Goal: Leave review/rating: Share an evaluation or opinion about a product, service, or content

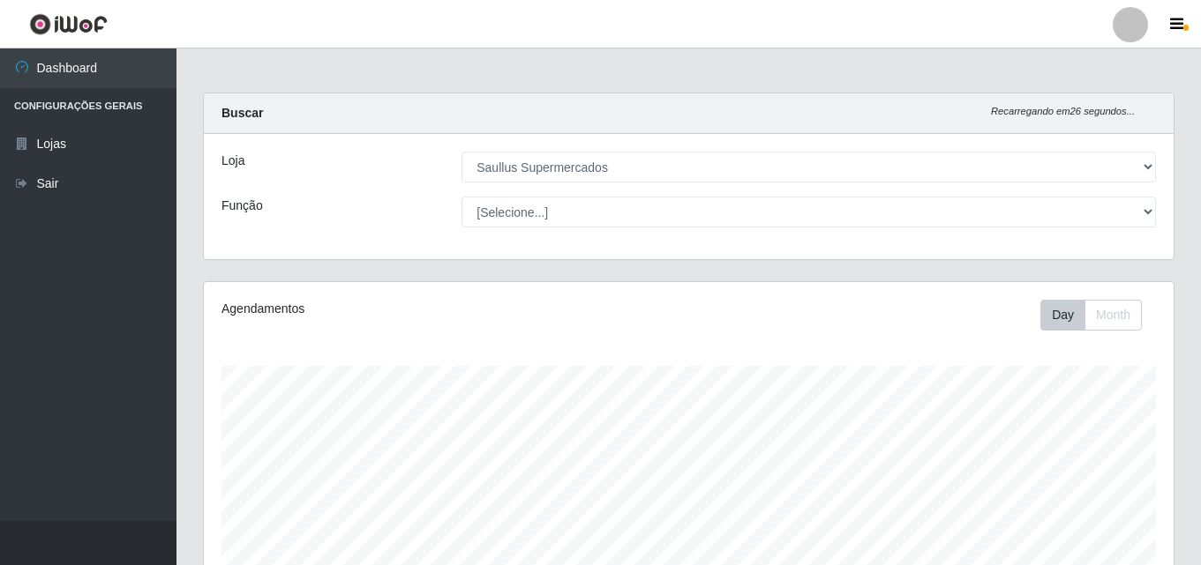
select select "423"
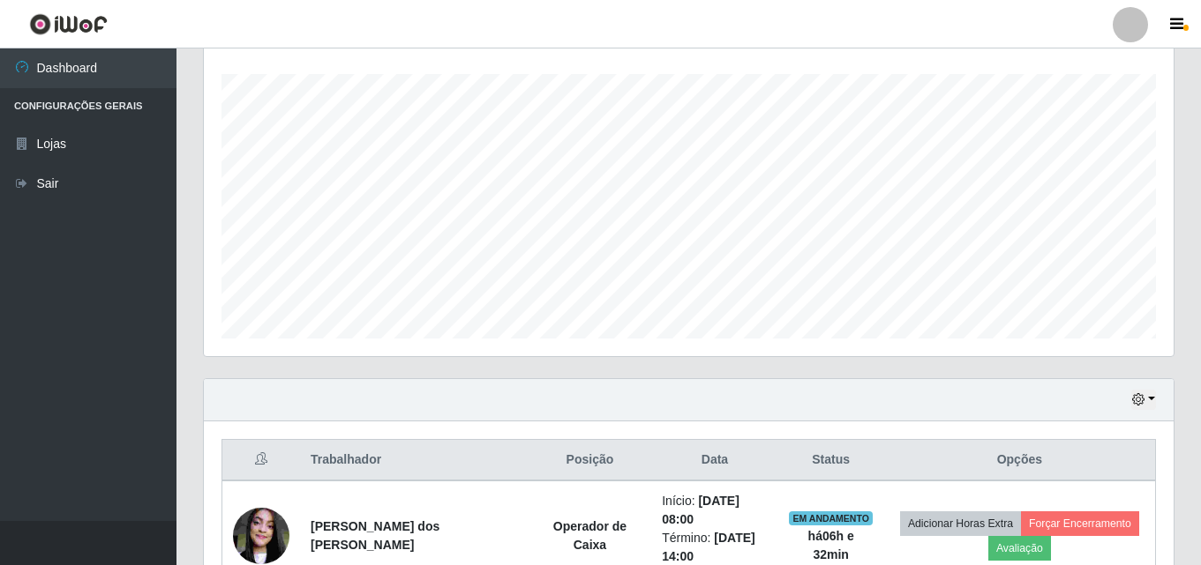
scroll to position [366, 969]
click at [1150, 398] on button "button" at bounding box center [1143, 400] width 25 height 20
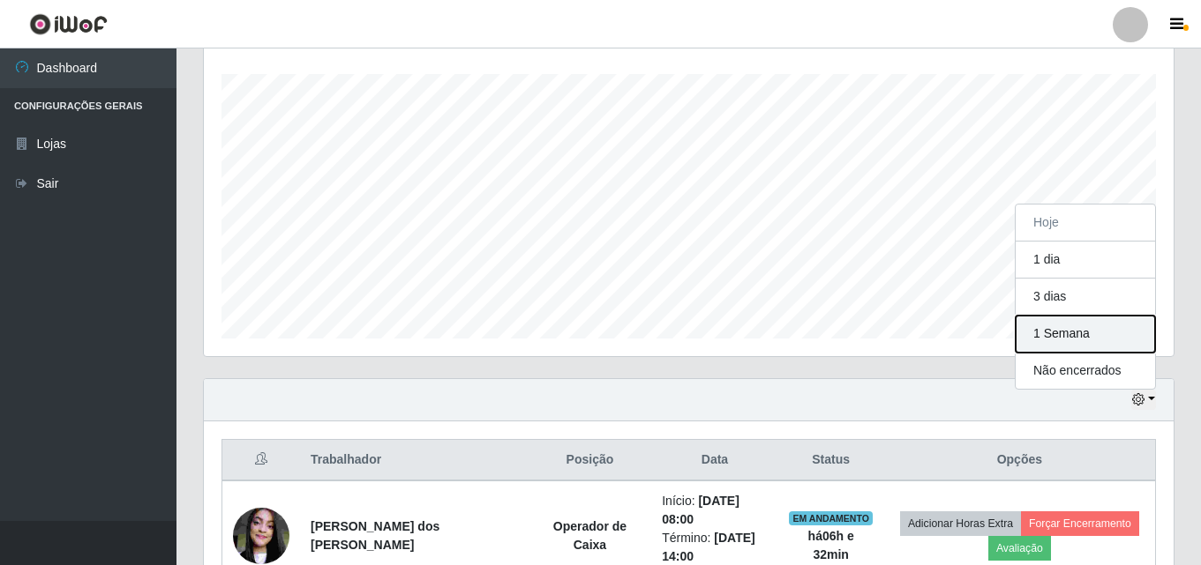
click at [1085, 334] on button "1 Semana" at bounding box center [1084, 334] width 139 height 37
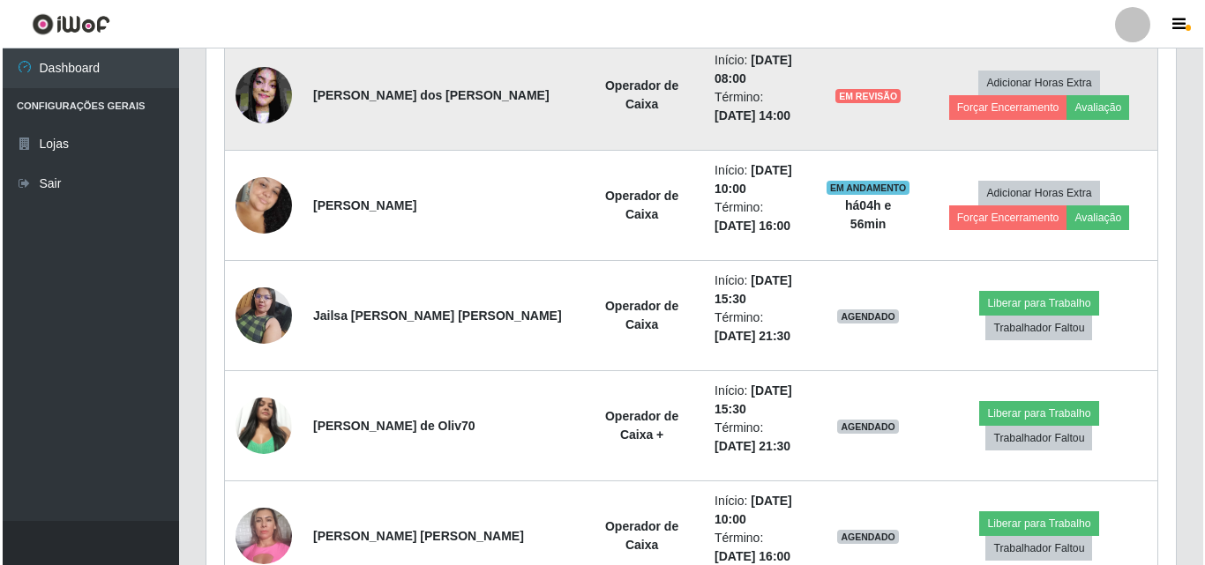
scroll to position [468, 0]
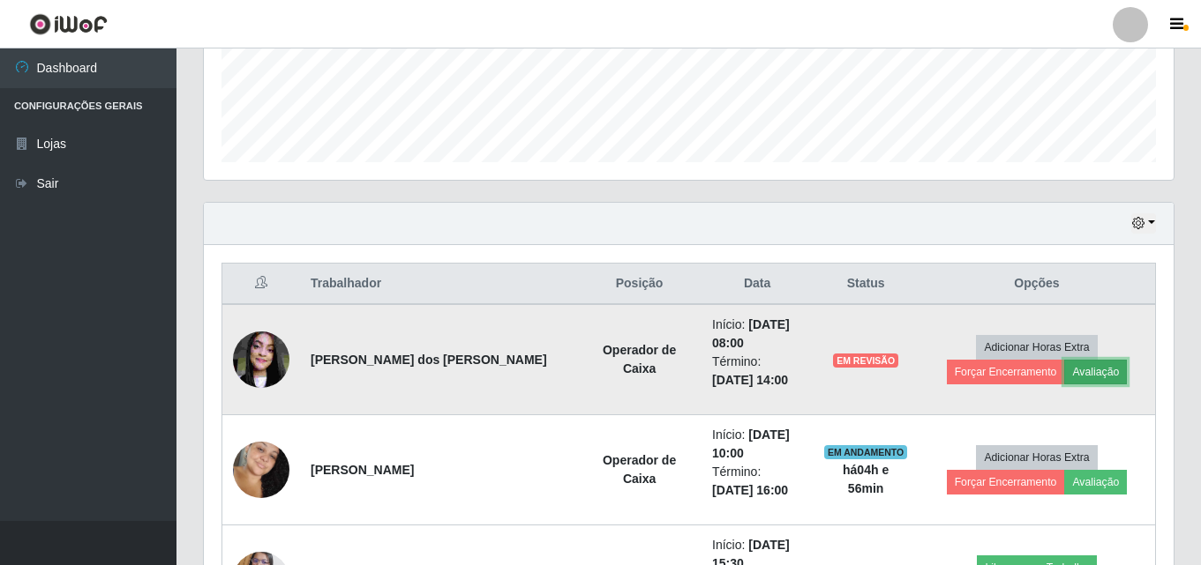
click at [1064, 373] on button "Avaliação" at bounding box center [1095, 372] width 63 height 25
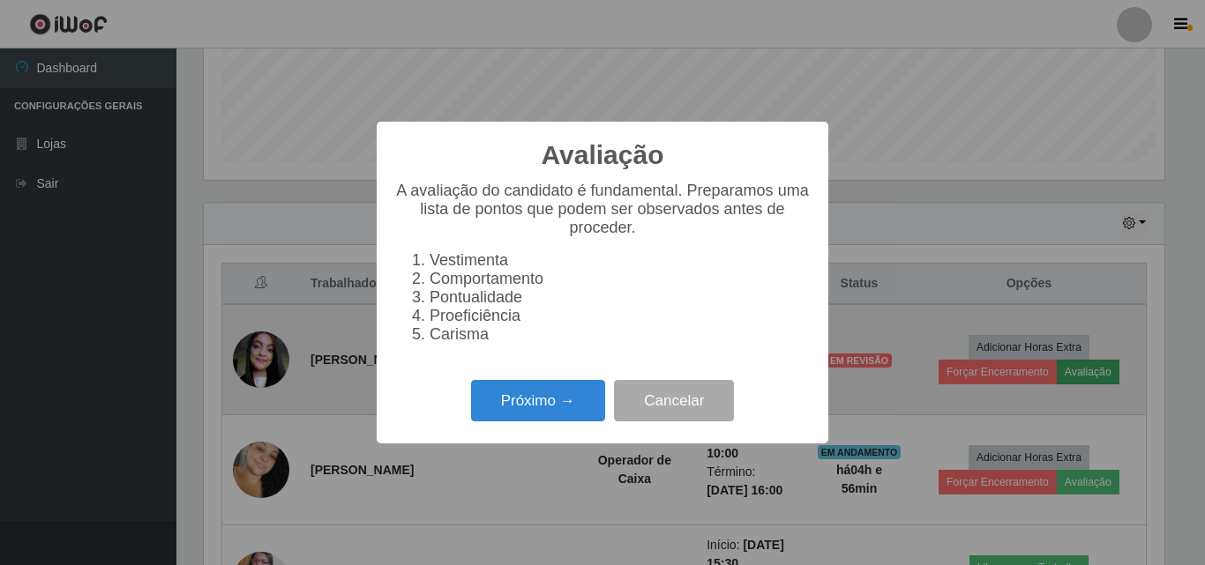
scroll to position [366, 961]
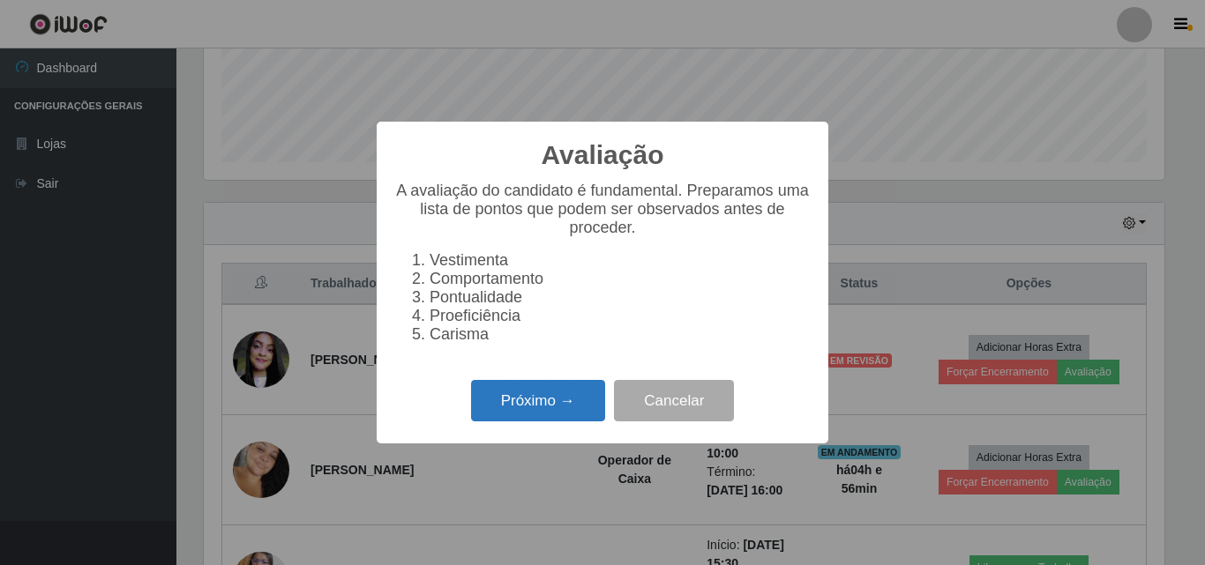
click at [598, 400] on button "Próximo →" at bounding box center [538, 400] width 134 height 41
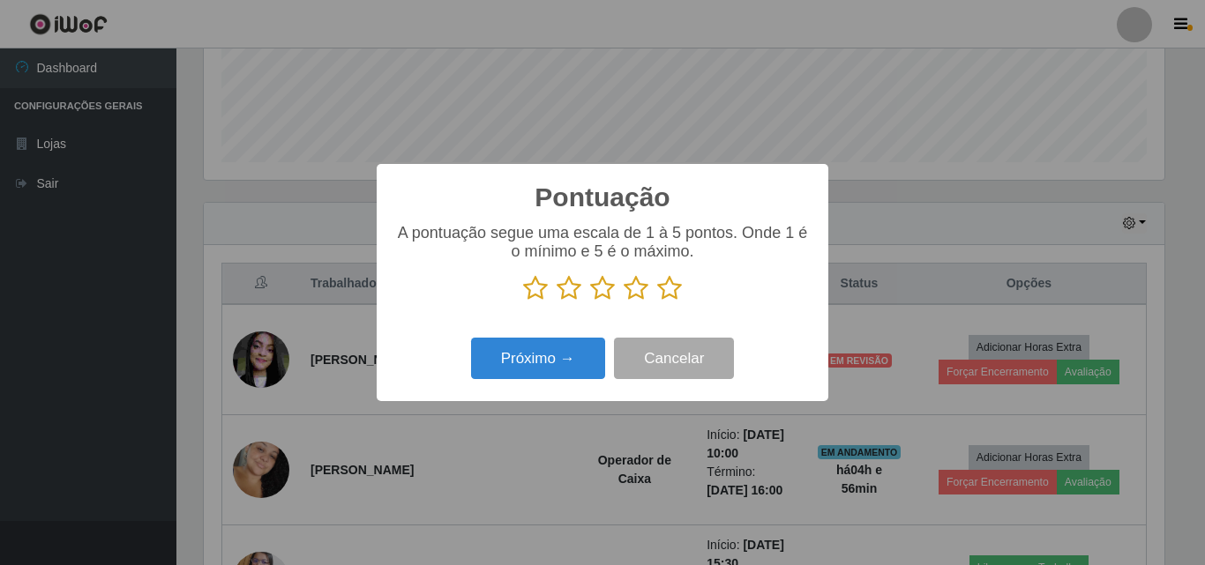
scroll to position [881736, 881142]
click at [640, 290] on icon at bounding box center [636, 288] width 25 height 26
click at [624, 302] on input "radio" at bounding box center [624, 302] width 0 height 0
click at [668, 288] on icon at bounding box center [669, 288] width 25 height 26
click at [657, 302] on input "radio" at bounding box center [657, 302] width 0 height 0
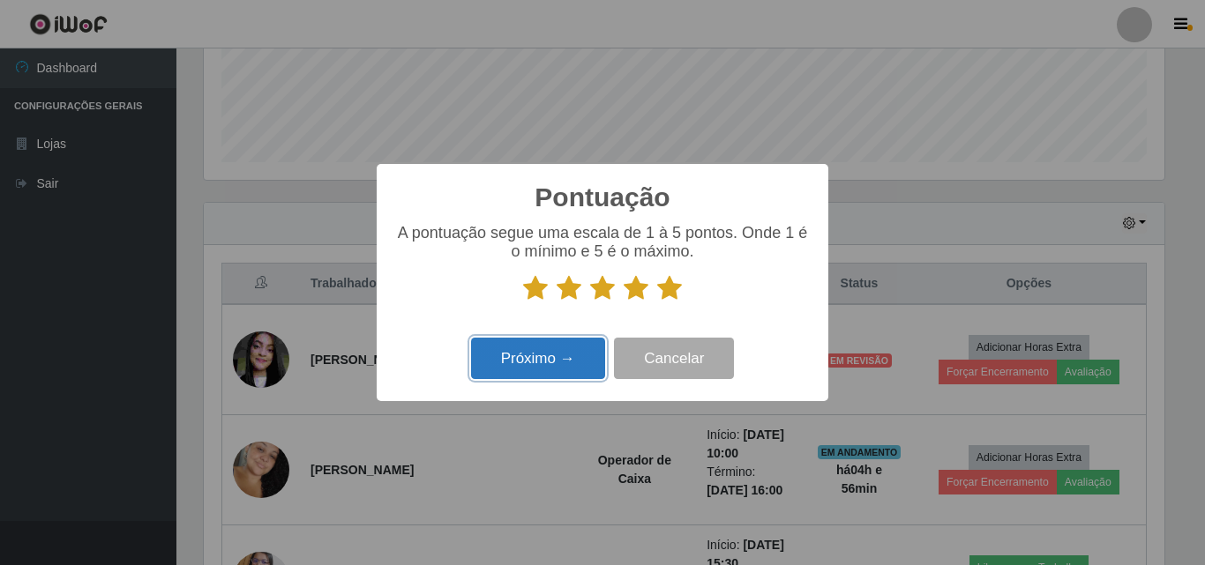
click at [586, 362] on button "Próximo →" at bounding box center [538, 358] width 134 height 41
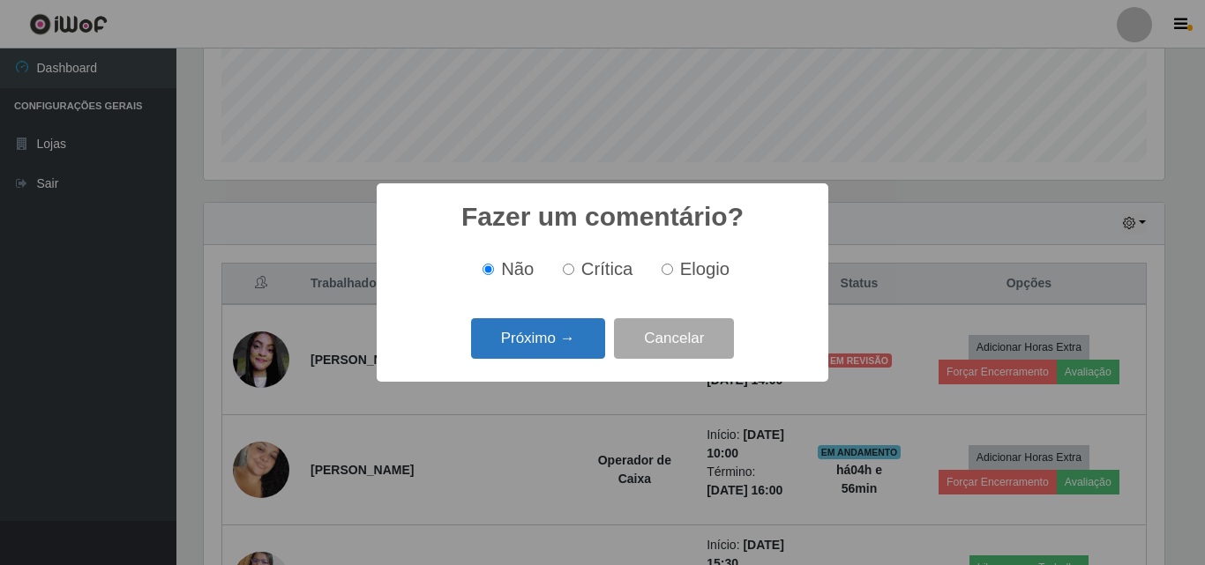
click at [566, 337] on button "Próximo →" at bounding box center [538, 338] width 134 height 41
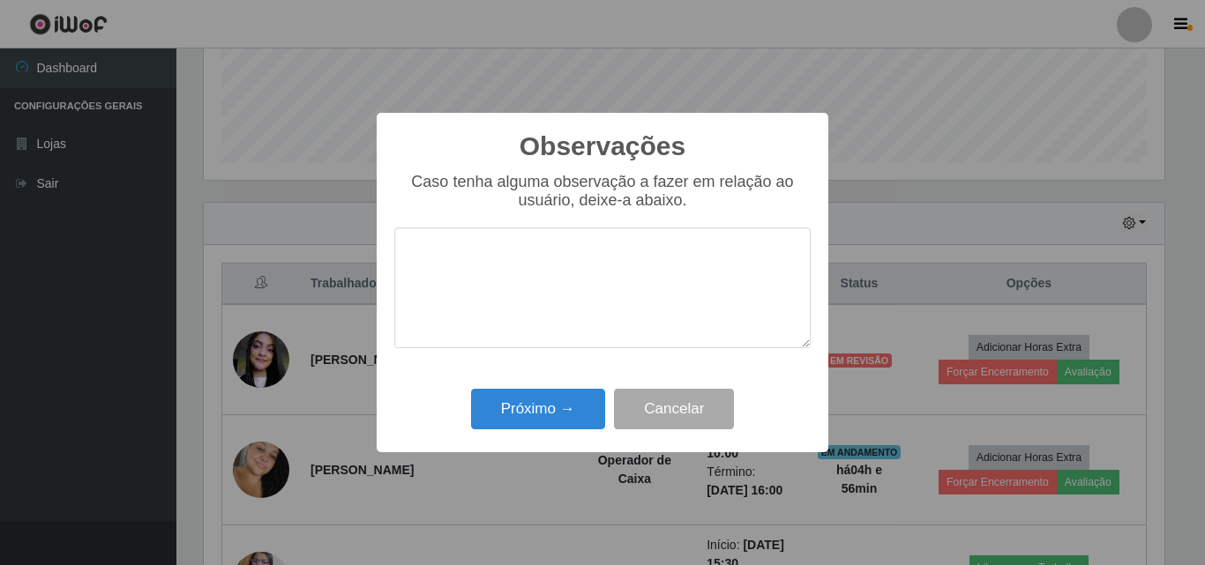
click at [562, 268] on textarea at bounding box center [602, 288] width 416 height 121
type textarea "-"
type textarea "o"
type textarea "excelente profissional"
click at [572, 442] on div "Observações × Caso tenha alguma observação a fazer em relação ao usuário, deixe…" at bounding box center [603, 283] width 452 height 340
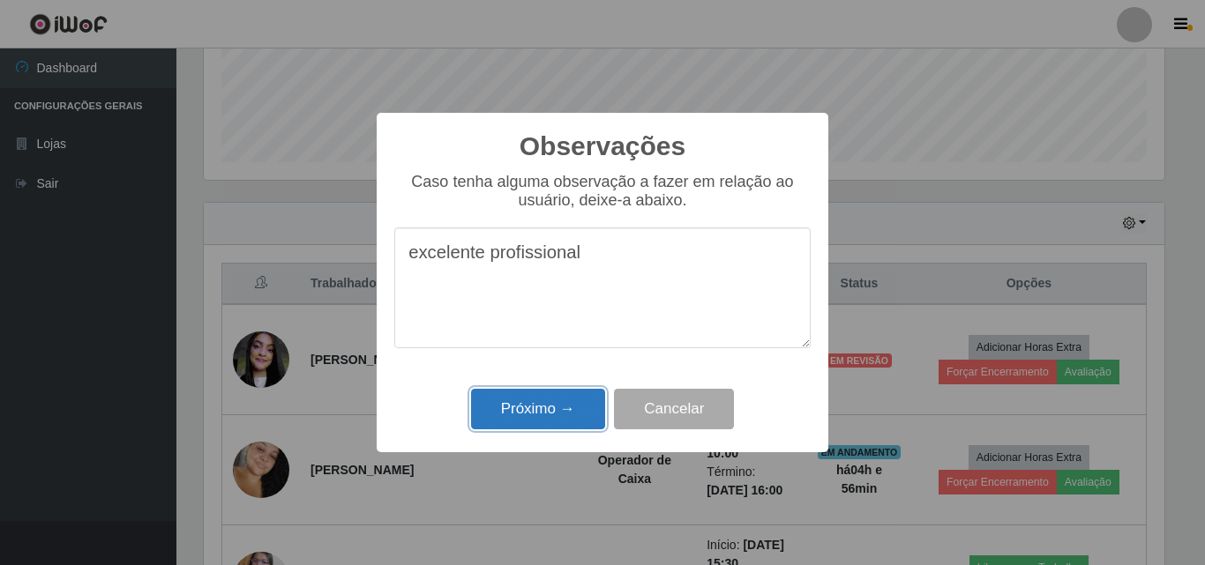
click at [574, 423] on button "Próximo →" at bounding box center [538, 409] width 134 height 41
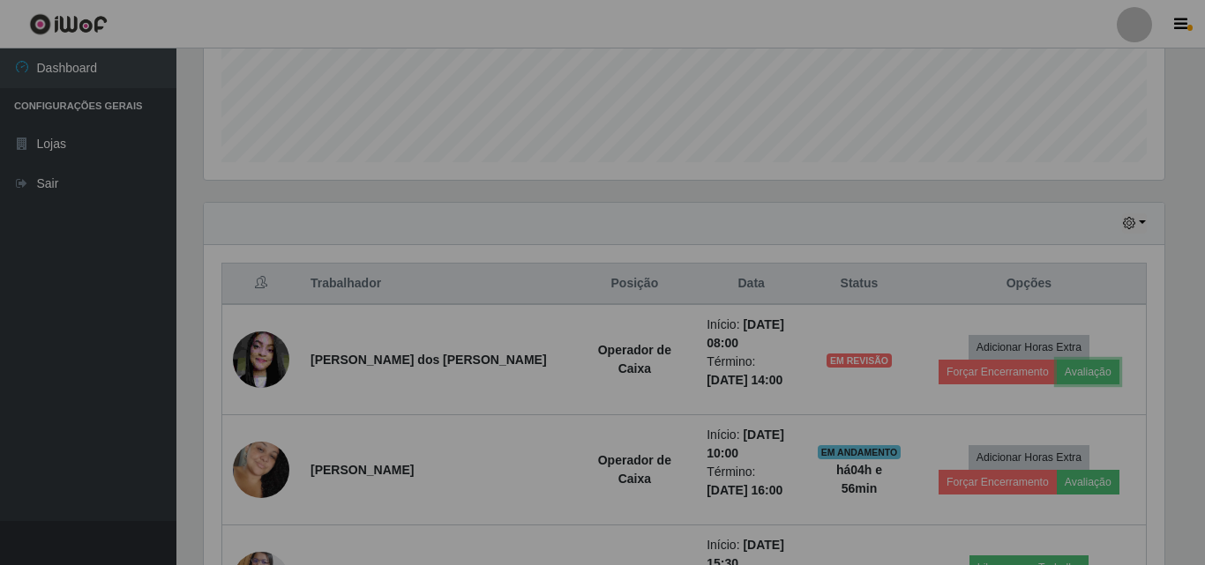
scroll to position [366, 969]
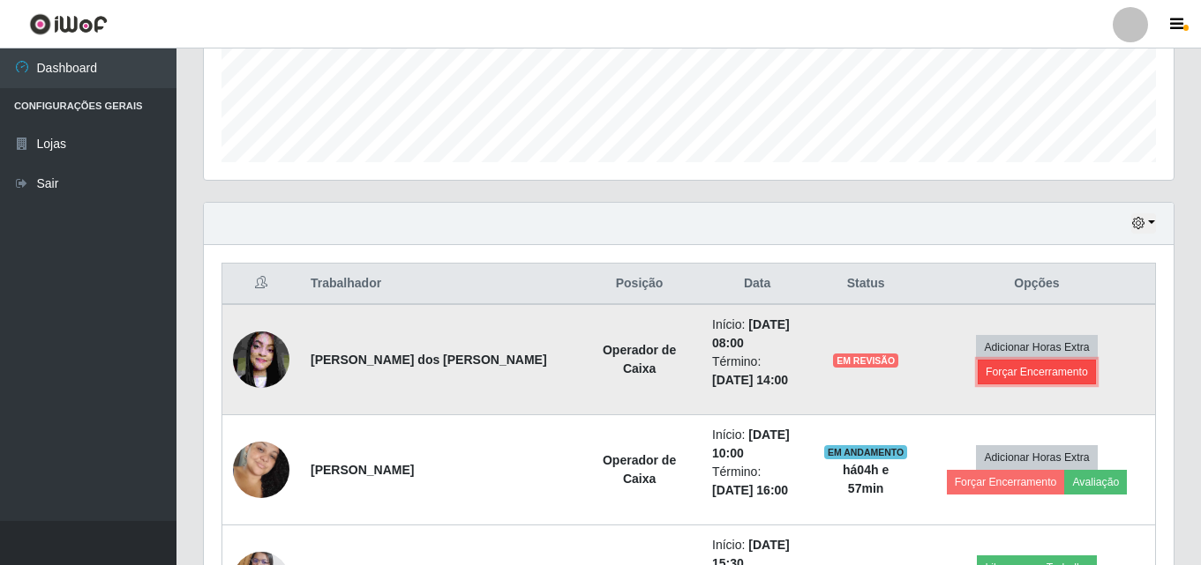
click at [1078, 360] on button "Forçar Encerramento" at bounding box center [1036, 372] width 118 height 25
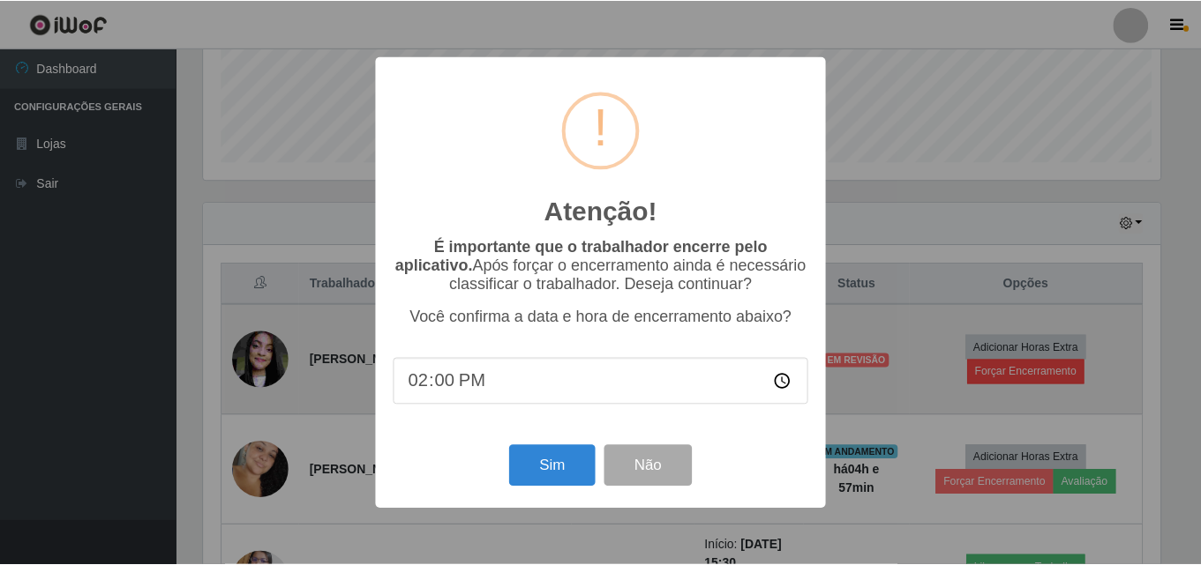
scroll to position [366, 961]
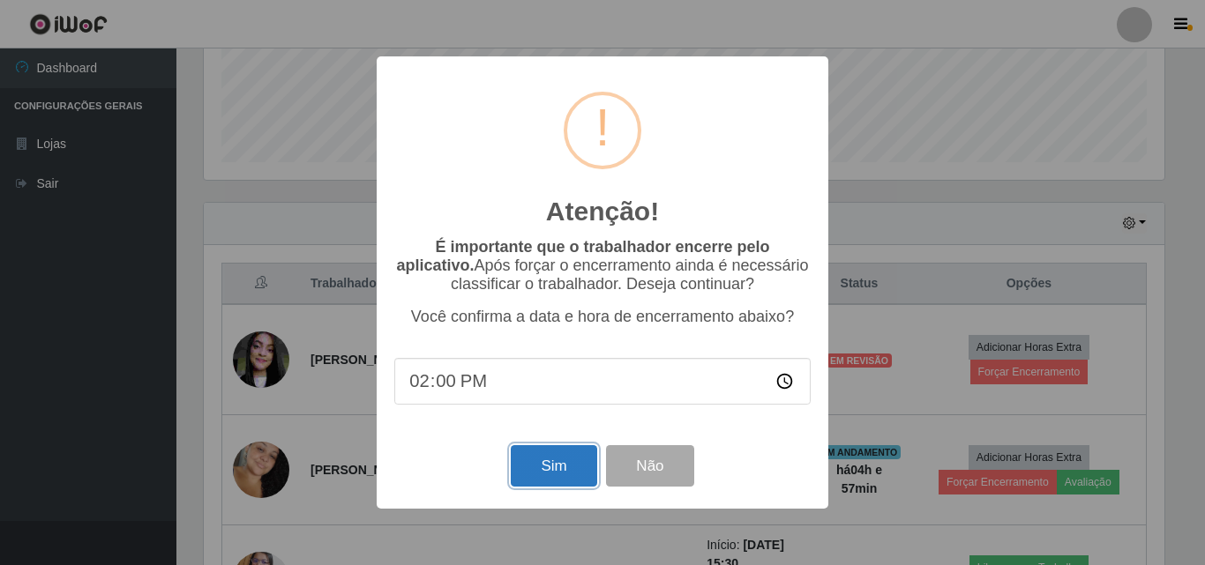
click at [547, 465] on button "Sim" at bounding box center [554, 465] width 86 height 41
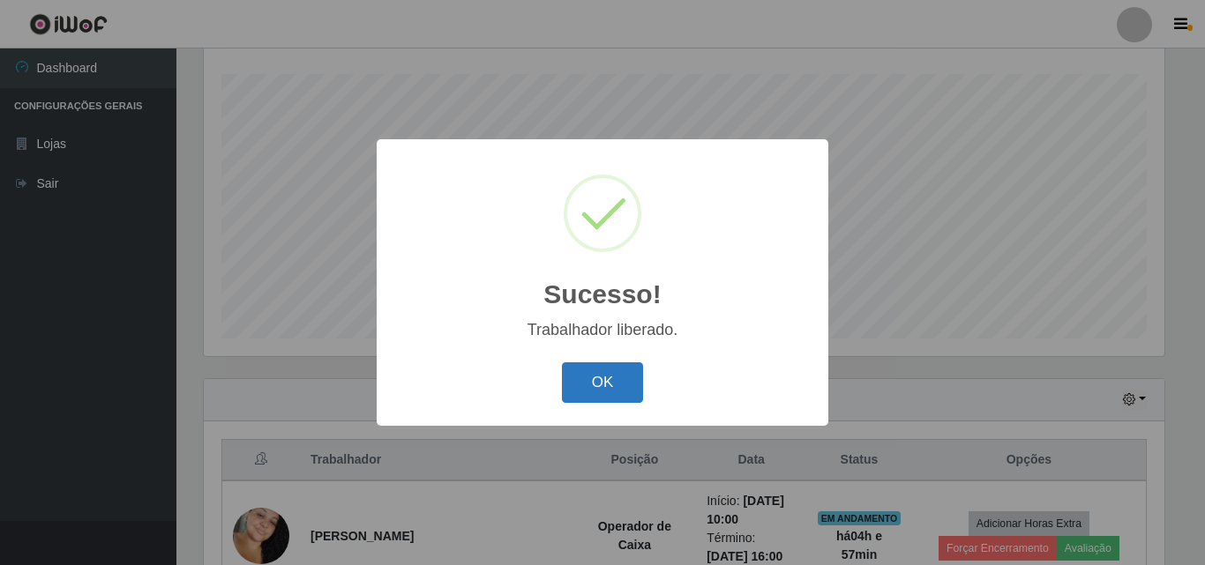
click at [632, 364] on button "OK" at bounding box center [603, 383] width 82 height 41
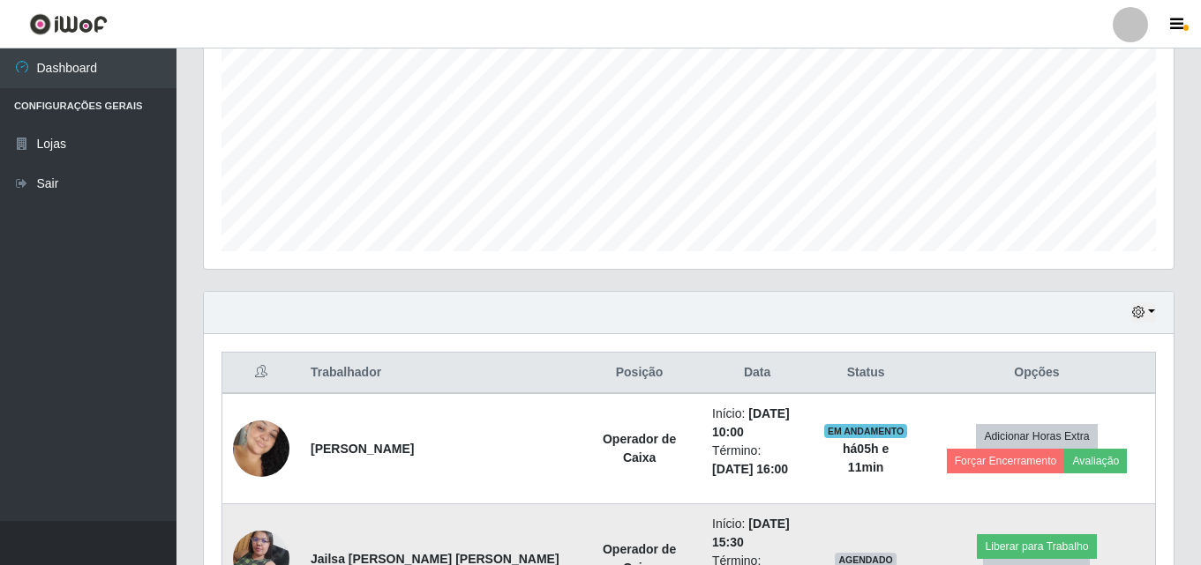
scroll to position [557, 0]
